Goal: Transaction & Acquisition: Download file/media

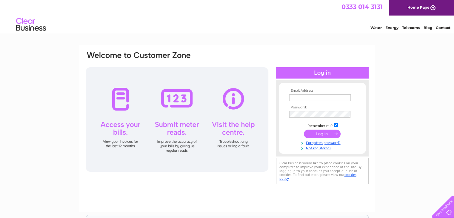
type input "[EMAIL_ADDRESS][DOMAIN_NAME]"
click at [324, 131] on input "submit" at bounding box center [322, 134] width 37 height 8
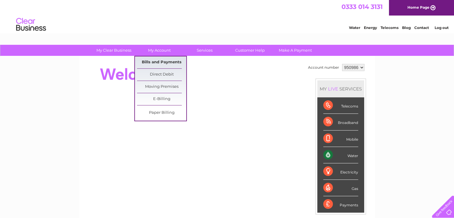
click at [158, 63] on link "Bills and Payments" at bounding box center [161, 62] width 49 height 12
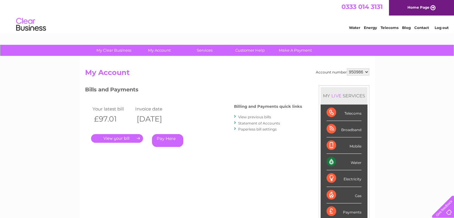
click at [120, 138] on link "." at bounding box center [117, 138] width 52 height 9
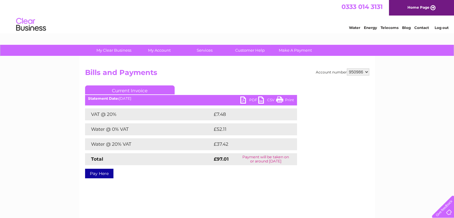
click at [243, 100] on link "PDF" at bounding box center [249, 100] width 18 height 9
